Goal: Book appointment/travel/reservation

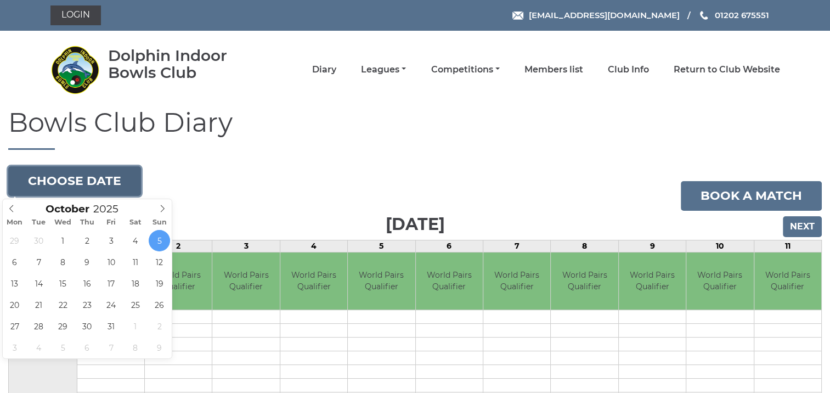
click at [98, 176] on button "Choose date" at bounding box center [74, 181] width 133 height 30
type input "[DATE]"
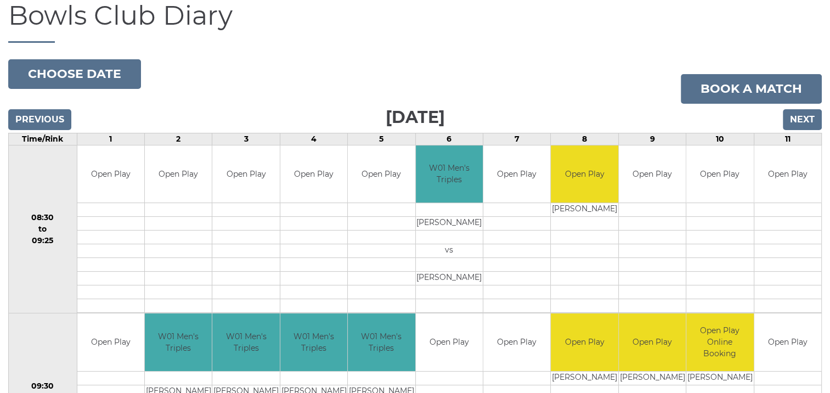
scroll to position [55, 0]
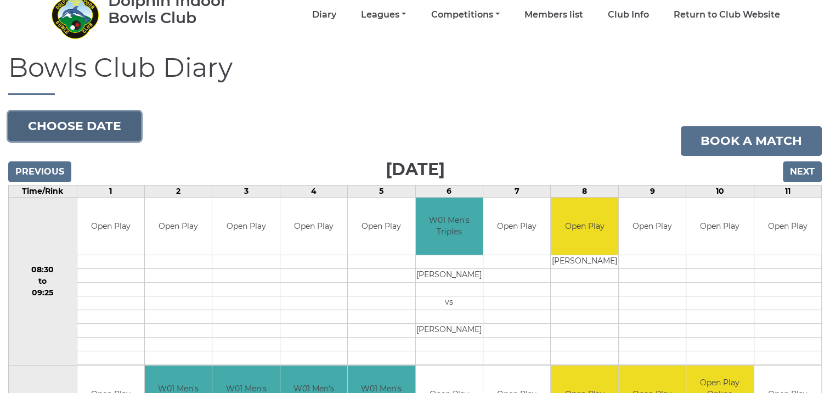
click at [90, 124] on button "Choose date" at bounding box center [74, 126] width 133 height 30
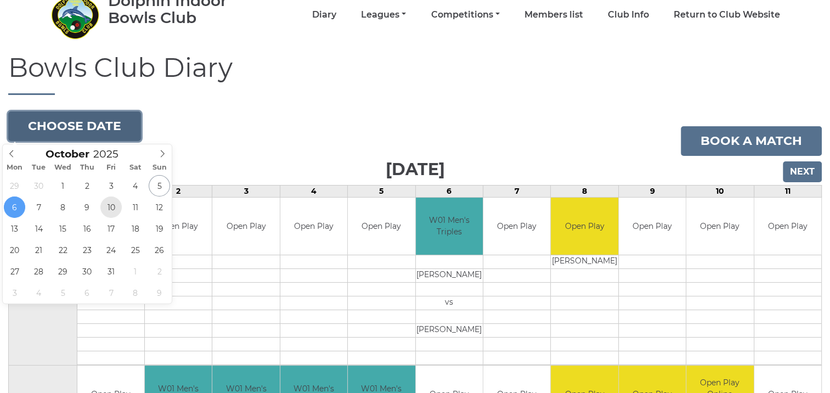
type input "2025-10-10"
